Goal: Information Seeking & Learning: Find specific page/section

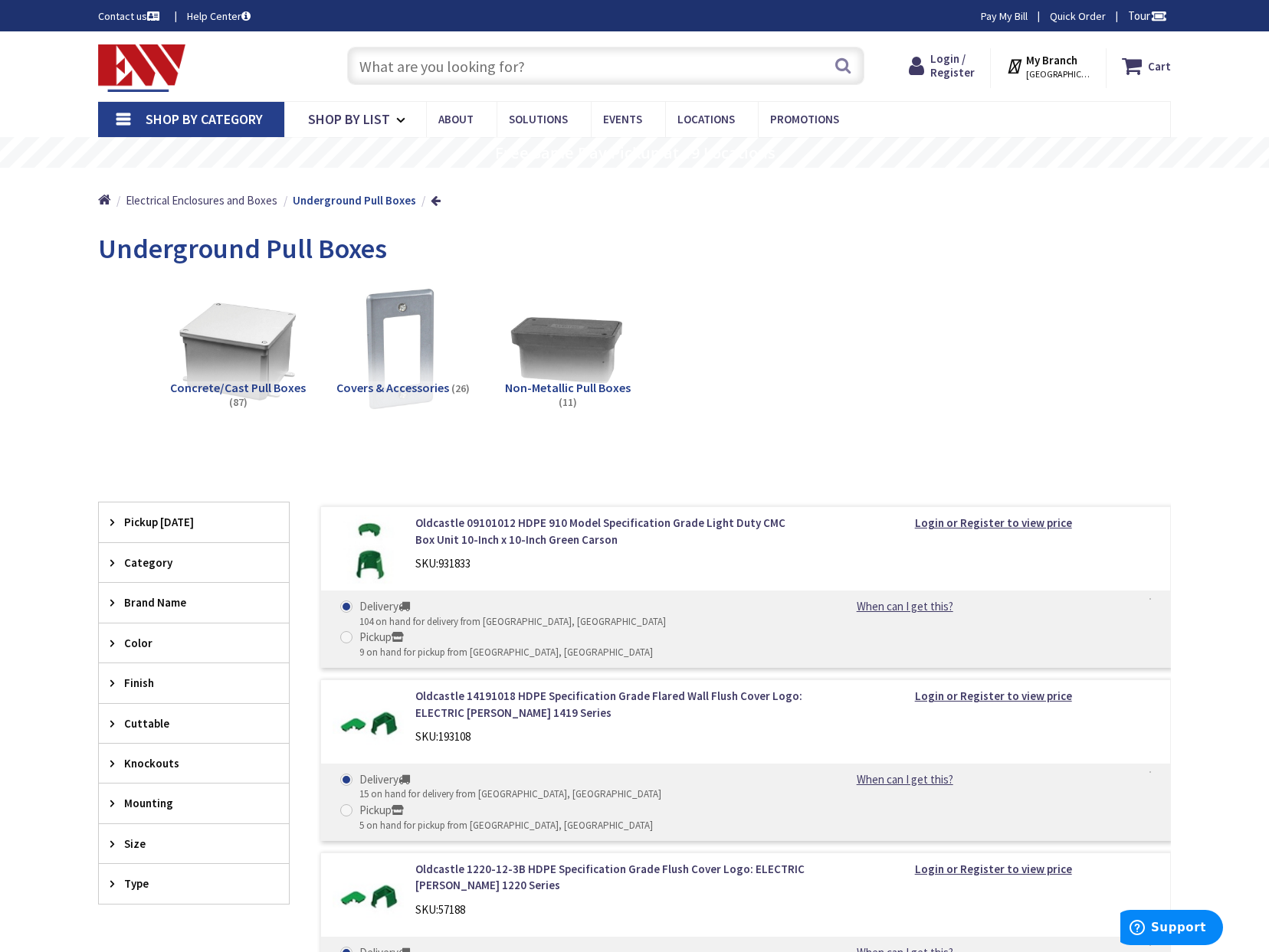
click at [524, 78] on input "text" at bounding box center [605, 66] width 517 height 39
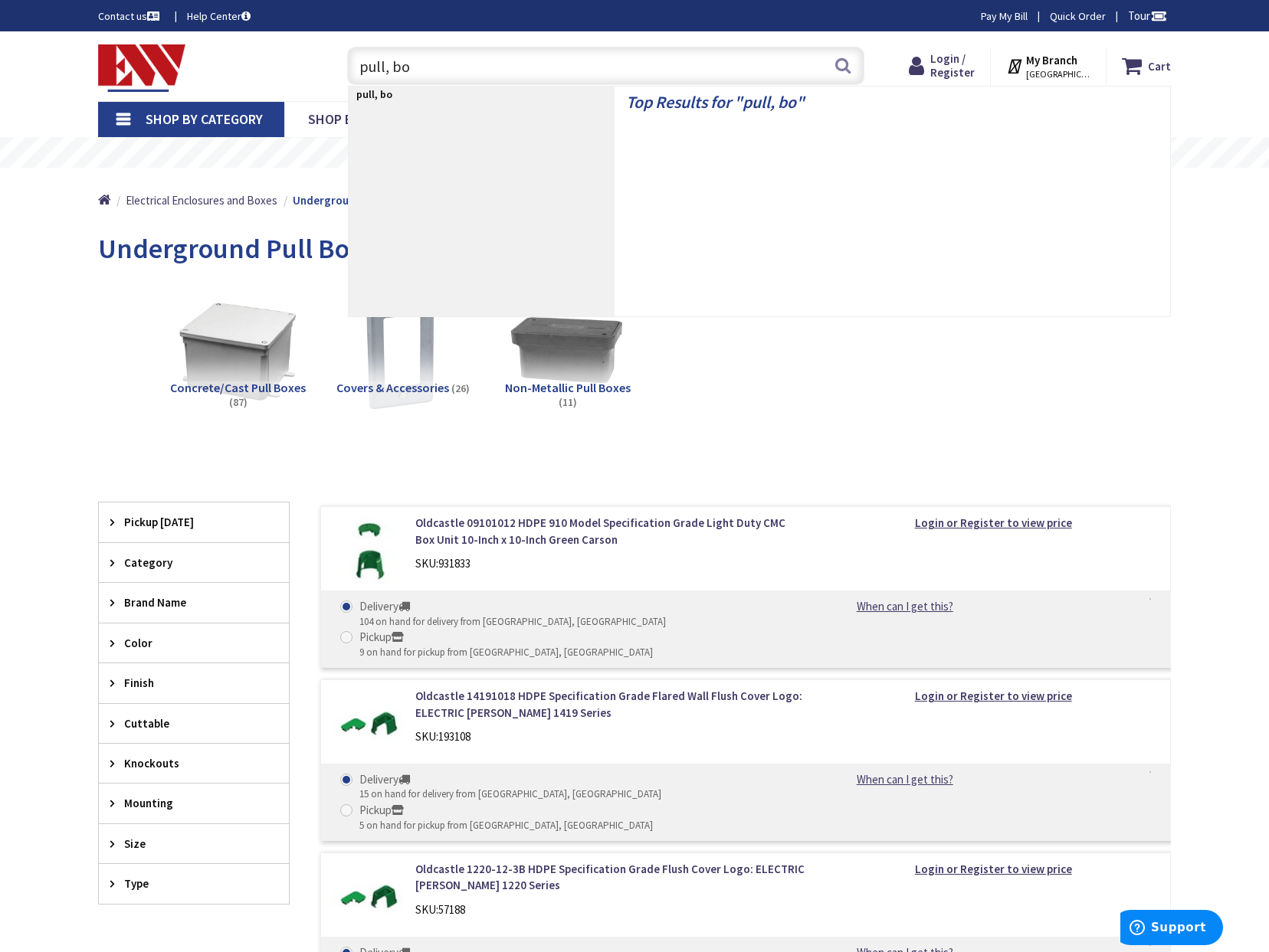
type input "pull, box"
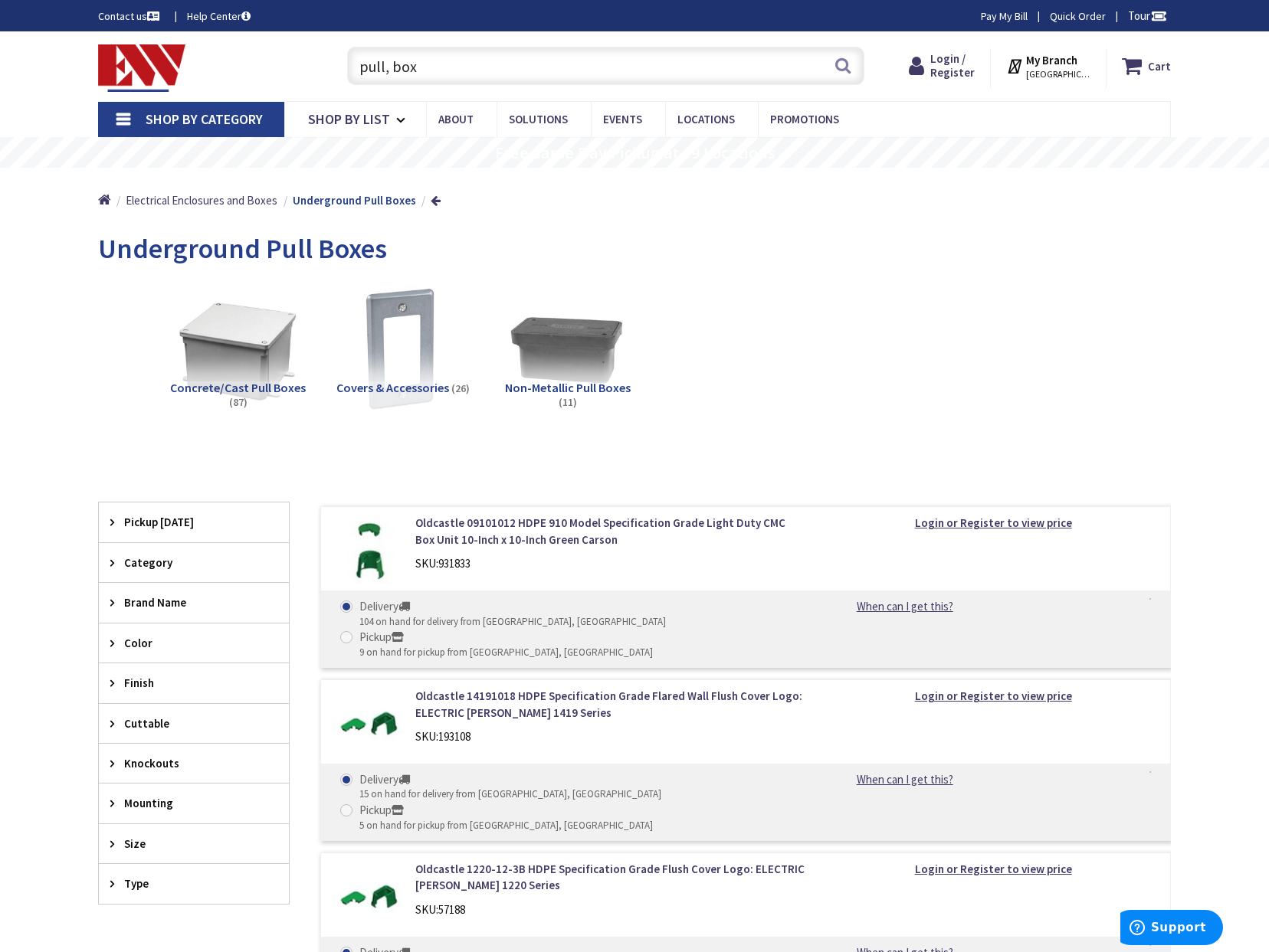
click at [387, 71] on input "pull, box" at bounding box center [605, 66] width 517 height 39
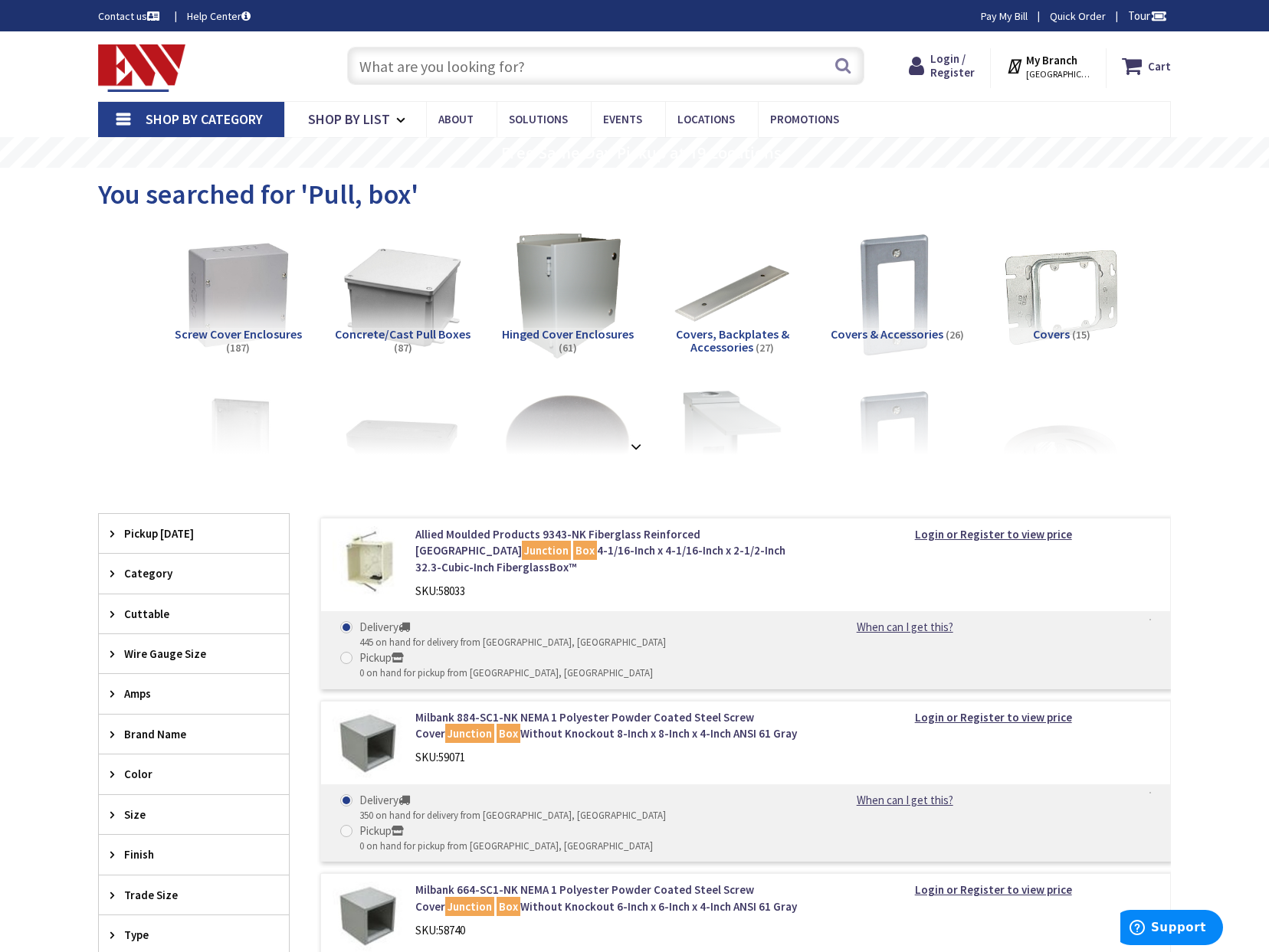
click at [225, 333] on span "Screw Cover Enclosures" at bounding box center [238, 333] width 127 height 15
